Goal: Task Accomplishment & Management: Use online tool/utility

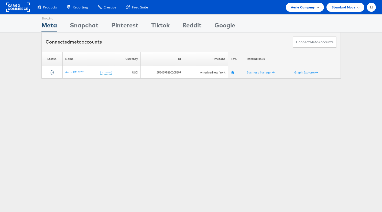
click at [313, 5] on span "Aerie Company" at bounding box center [303, 7] width 24 height 5
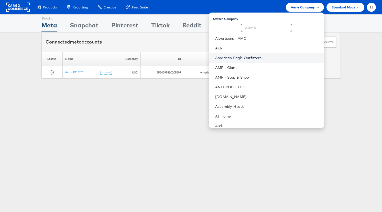
click at [286, 58] on link "American Eagle Outfitters" at bounding box center [267, 57] width 104 height 5
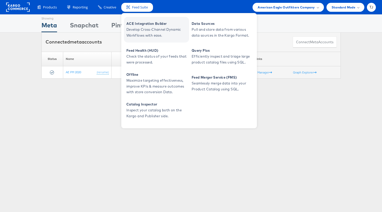
click at [140, 22] on span "ACE Integration Builder" at bounding box center [156, 24] width 61 height 6
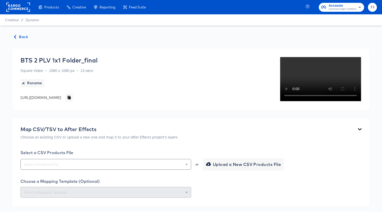
click at [15, 36] on icon "button" at bounding box center [15, 37] width 2 height 4
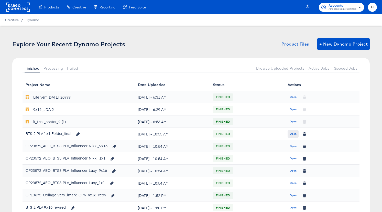
click at [293, 133] on span "Open" at bounding box center [292, 133] width 7 height 5
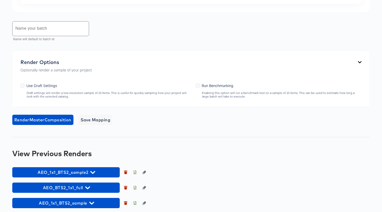
scroll to position [336, 0]
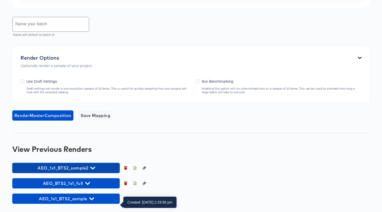
click at [94, 164] on button "AEO_1x1_BTS2_sample2" at bounding box center [65, 168] width 107 height 10
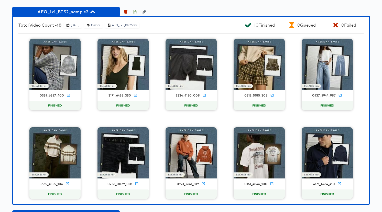
scroll to position [465, 0]
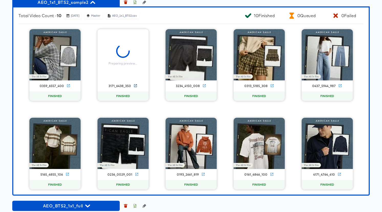
click at [136, 87] on icon at bounding box center [135, 86] width 4 height 4
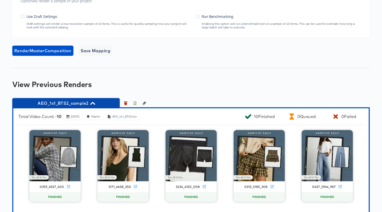
click at [91, 106] on icon "button" at bounding box center [92, 103] width 5 height 5
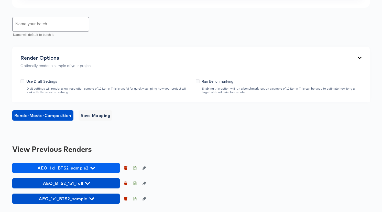
scroll to position [336, 0]
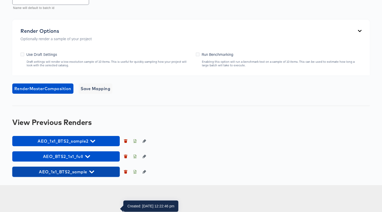
click at [90, 173] on icon "button" at bounding box center [91, 171] width 5 height 3
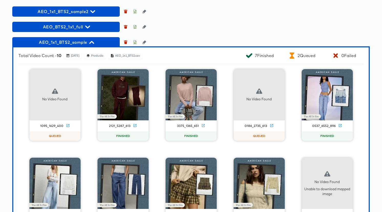
scroll to position [494, 0]
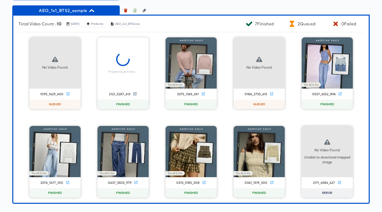
click at [134, 95] on icon at bounding box center [134, 93] width 3 height 3
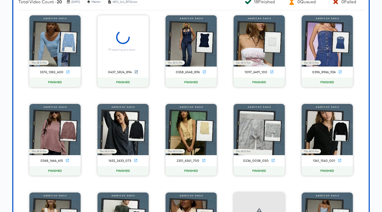
click at [135, 74] on icon at bounding box center [136, 72] width 4 height 4
